Goal: Find specific page/section

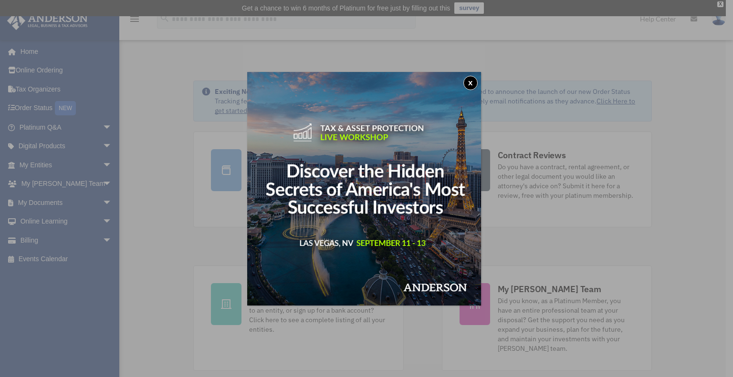
click at [473, 81] on button "x" at bounding box center [470, 83] width 14 height 14
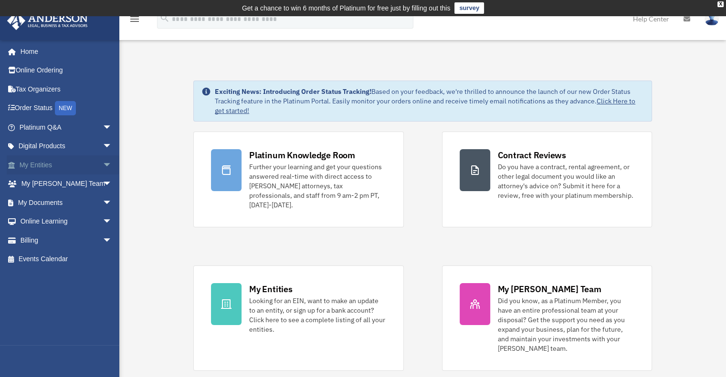
click at [103, 163] on span "arrow_drop_down" at bounding box center [112, 166] width 19 height 20
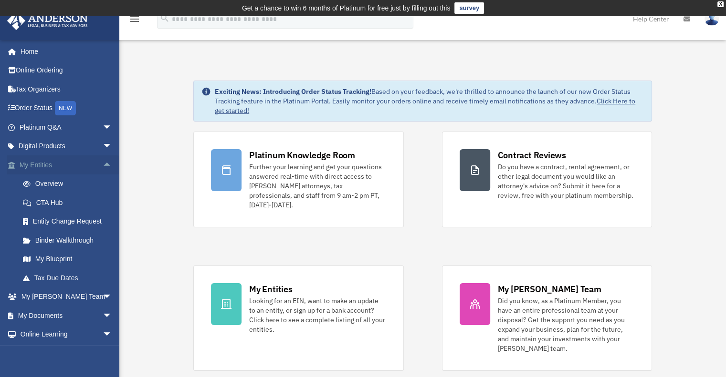
click at [103, 163] on span "arrow_drop_up" at bounding box center [112, 166] width 19 height 20
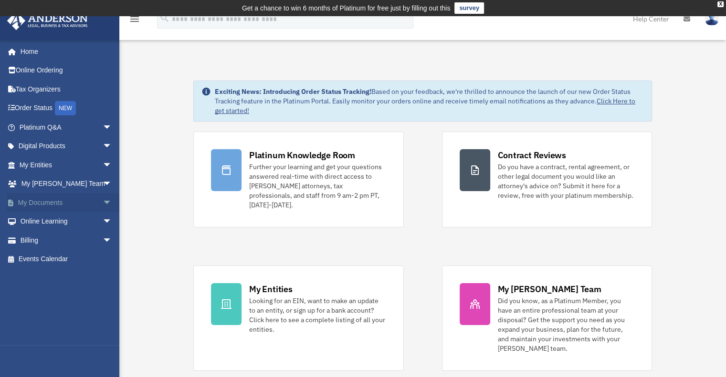
click at [103, 203] on span "arrow_drop_down" at bounding box center [112, 203] width 19 height 20
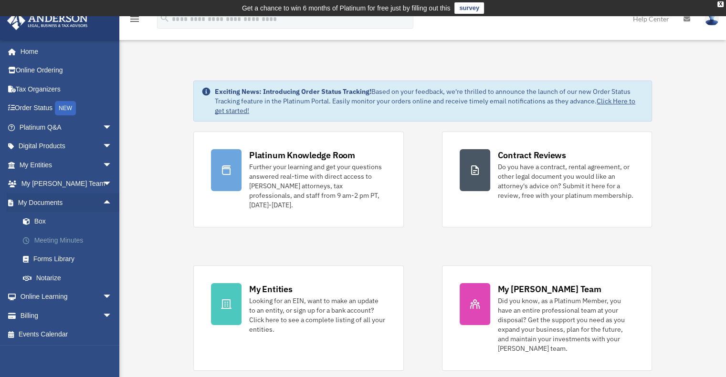
click at [81, 243] on link "Meeting Minutes" at bounding box center [69, 240] width 113 height 19
